Goal: Submit feedback/report problem: Submit feedback/report problem

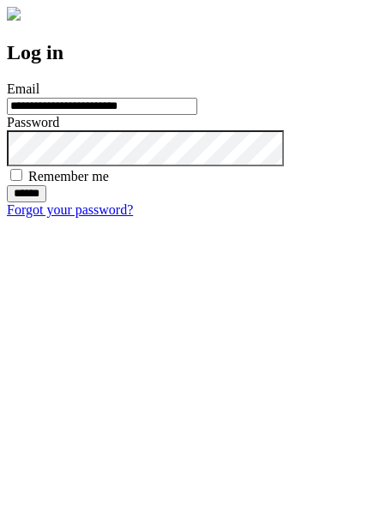
type input "**********"
click at [46, 202] on input "******" at bounding box center [26, 193] width 39 height 17
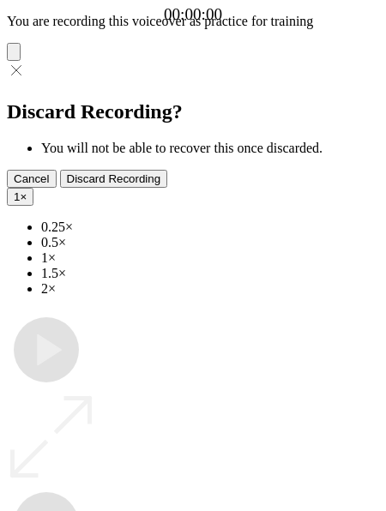
type input "**********"
